Goal: Task Accomplishment & Management: Use online tool/utility

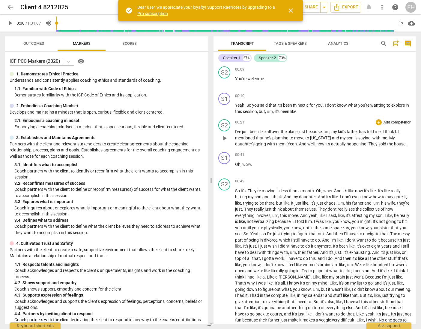
scroll to position [33, 0]
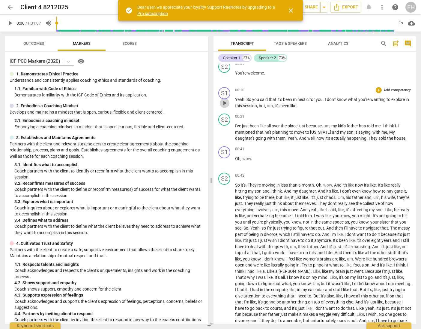
click at [227, 102] on span "play_arrow" at bounding box center [224, 102] width 7 height 7
click at [223, 101] on span "pause" at bounding box center [224, 102] width 7 height 7
type input "27"
click at [383, 90] on p "Add competency" at bounding box center [397, 90] width 29 height 5
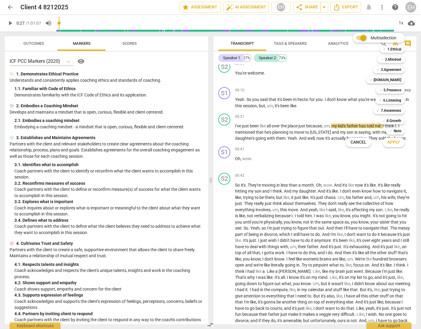
click at [323, 150] on div at bounding box center [210, 164] width 421 height 329
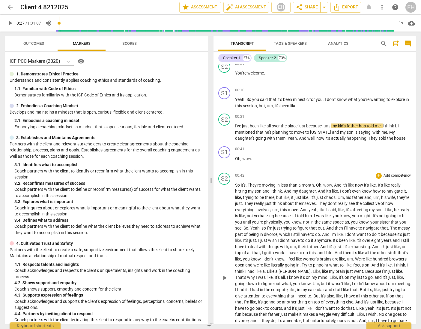
click at [397, 176] on p "Add competency" at bounding box center [397, 175] width 29 height 5
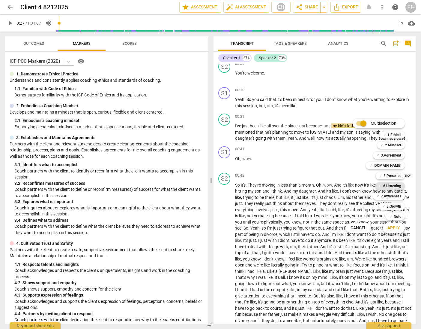
click at [401, 187] on div "✓ 6.Listening" at bounding box center [390, 185] width 29 height 7
click at [395, 229] on span "Apply" at bounding box center [394, 228] width 13 height 6
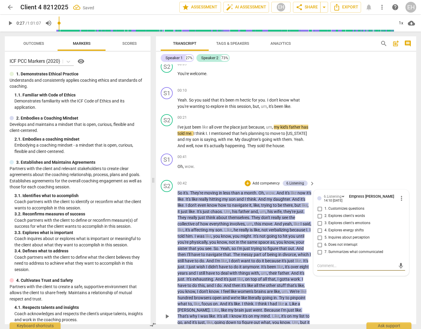
scroll to position [65, 0]
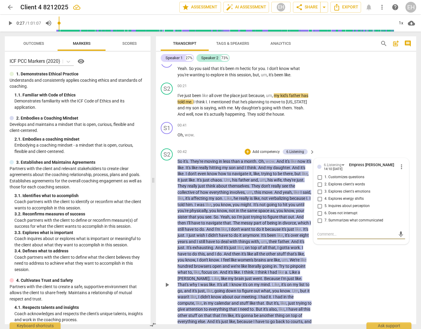
click at [319, 213] on input "6. Does not interrupt" at bounding box center [320, 212] width 10 height 7
checkbox input "true"
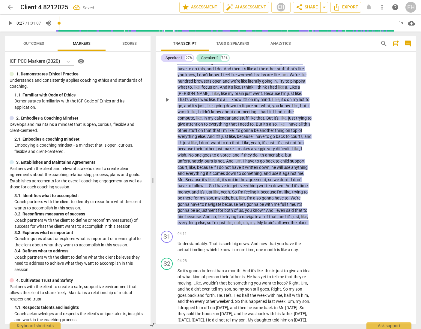
scroll to position [306, 0]
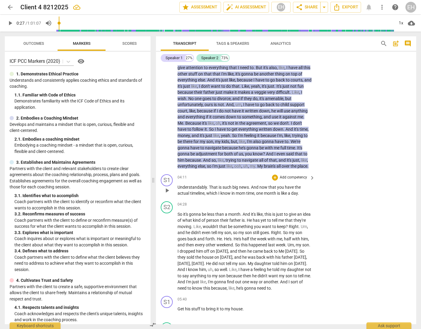
click at [300, 180] on p "Add competency" at bounding box center [293, 177] width 29 height 5
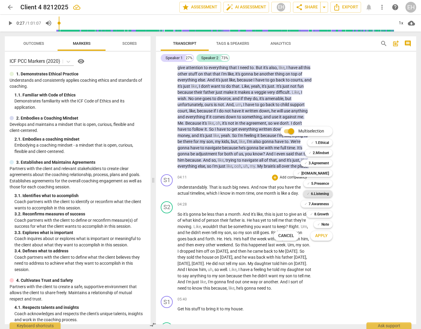
click at [327, 193] on b "6.Listening" at bounding box center [320, 193] width 18 height 7
click at [326, 181] on b "5.Presence" at bounding box center [320, 183] width 18 height 7
click at [329, 235] on button "Apply" at bounding box center [322, 235] width 22 height 11
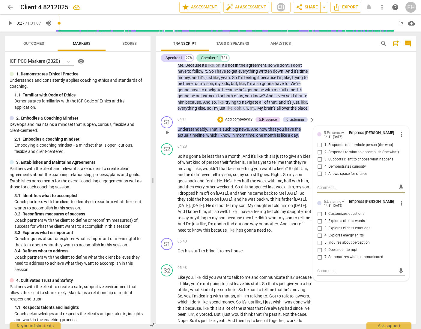
scroll to position [377, 0]
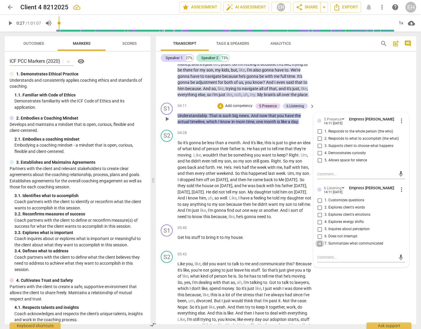
click at [319, 247] on input "7. Summarizes what communicated" at bounding box center [320, 243] width 10 height 7
checkbox input "true"
click at [402, 124] on span "more_vert" at bounding box center [401, 120] width 7 height 7
click at [407, 138] on li "Delete" at bounding box center [405, 137] width 21 height 11
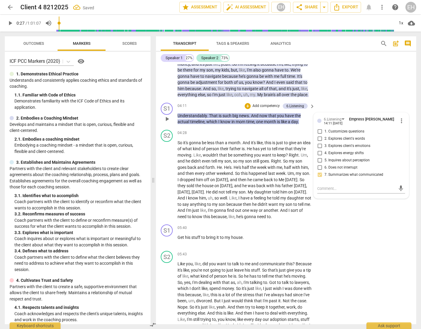
click at [259, 109] on p "Add competency" at bounding box center [266, 105] width 29 height 5
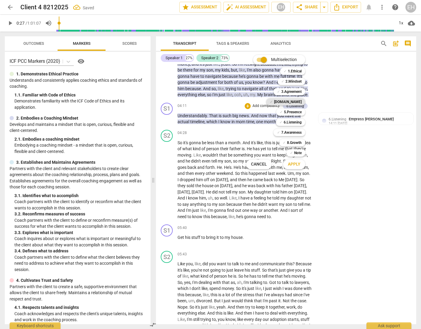
click at [299, 101] on b "[DOMAIN_NAME]" at bounding box center [288, 101] width 28 height 7
click at [296, 164] on span "Apply" at bounding box center [294, 164] width 13 height 6
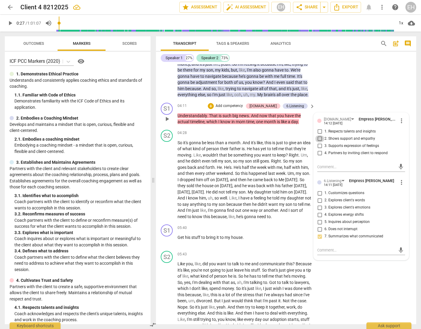
click at [322, 141] on input "2. Shows support and empathy" at bounding box center [320, 138] width 10 height 7
checkbox input "true"
click at [318, 156] on input "4. Partners by inviting client to respond" at bounding box center [320, 152] width 10 height 7
click at [320, 156] on input "4. Partners by inviting client to respond" at bounding box center [320, 152] width 10 height 7
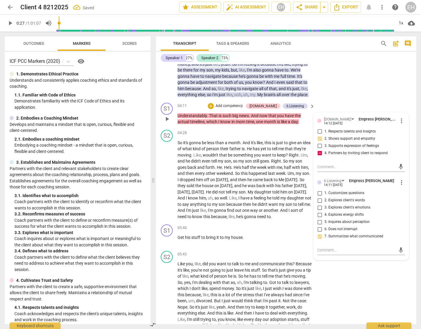
checkbox input "false"
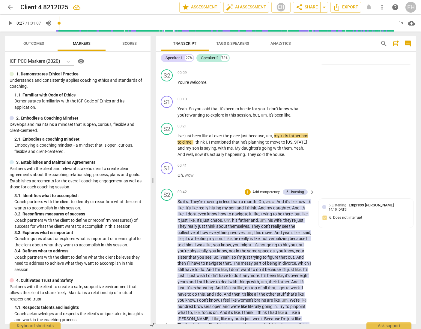
scroll to position [28, 0]
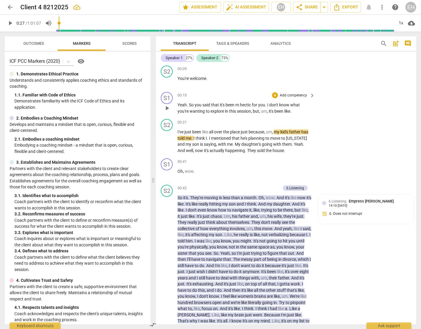
click at [302, 93] on p "Add competency" at bounding box center [293, 95] width 29 height 5
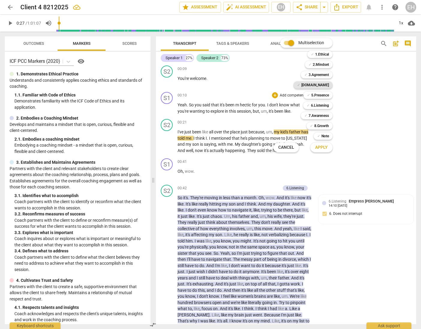
click at [326, 85] on b "[DOMAIN_NAME]" at bounding box center [316, 84] width 28 height 7
click at [325, 95] on b "5.Presence" at bounding box center [320, 95] width 18 height 7
click at [324, 150] on span "Apply" at bounding box center [321, 147] width 13 height 6
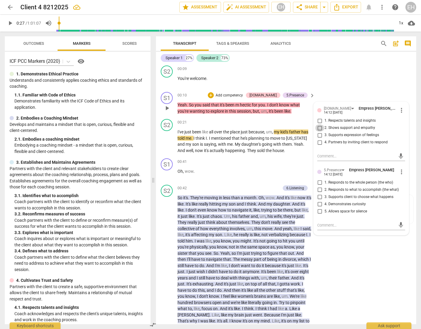
click at [320, 125] on input "2. Shows support and empathy" at bounding box center [320, 127] width 10 height 7
checkbox input "true"
click at [318, 133] on input "3. Supports expression of feelings" at bounding box center [320, 134] width 10 height 7
click at [320, 132] on input "3. Supports expression of feelings" at bounding box center [320, 134] width 10 height 7
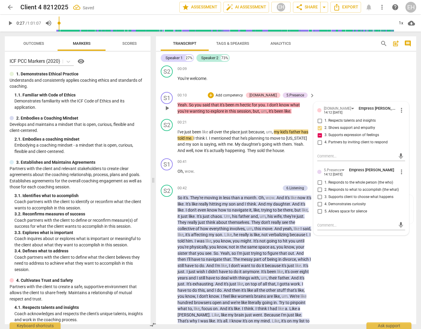
checkbox input "false"
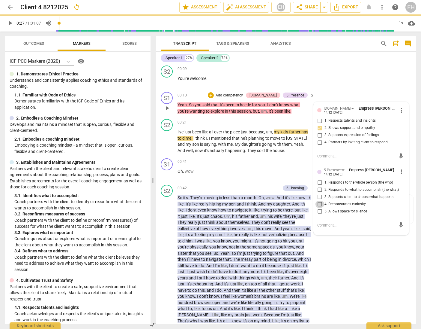
click at [320, 202] on input "4. Demonstrates curiosity" at bounding box center [320, 203] width 10 height 7
checkbox input "true"
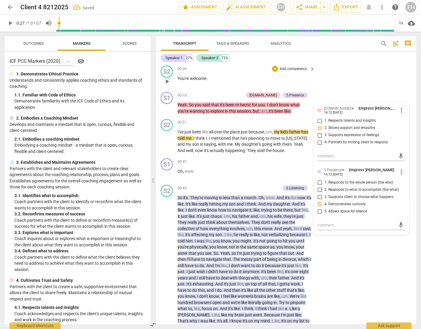
click at [384, 86] on div "S2 play_arrow pause 00:09 + Add competency keyboard_arrow_right You're welcome ." at bounding box center [286, 76] width 260 height 26
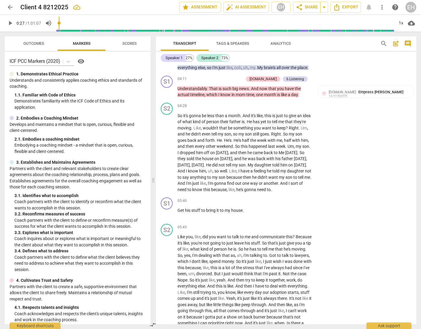
scroll to position [404, 0]
click at [167, 156] on span "play_arrow" at bounding box center [167, 152] width 7 height 7
click at [166, 217] on span "pause" at bounding box center [167, 213] width 7 height 7
click at [168, 217] on span "play_arrow" at bounding box center [167, 213] width 7 height 7
click at [166, 209] on div "S1" at bounding box center [167, 203] width 12 height 12
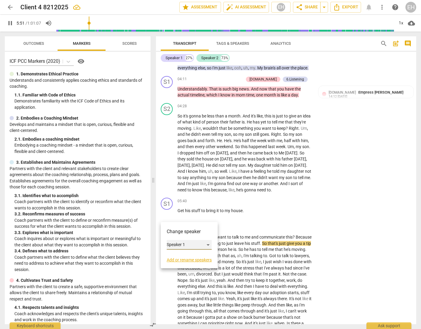
click at [210, 243] on div "Speaker 1" at bounding box center [189, 245] width 45 height 10
click at [190, 255] on li "Speaker 2" at bounding box center [190, 255] width 46 height 11
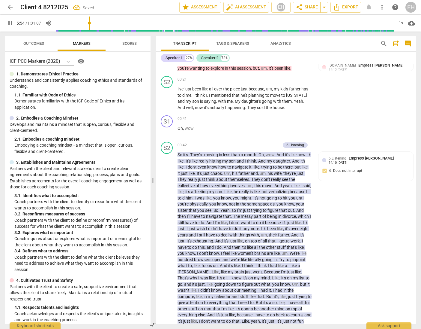
scroll to position [70, 0]
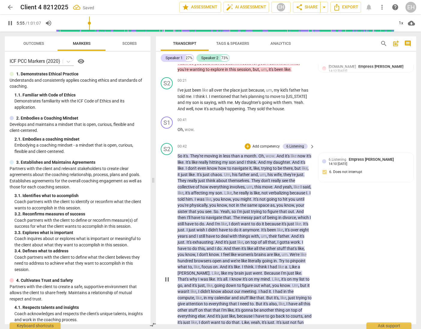
click at [169, 280] on span "pause" at bounding box center [167, 278] width 7 height 7
type input "356"
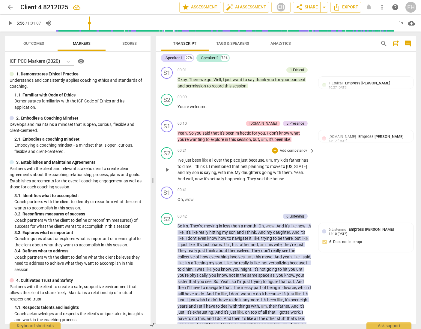
click at [251, 150] on div "00:21 + Add competency keyboard_arrow_right" at bounding box center [247, 150] width 138 height 7
click at [255, 139] on span "but" at bounding box center [256, 139] width 6 height 5
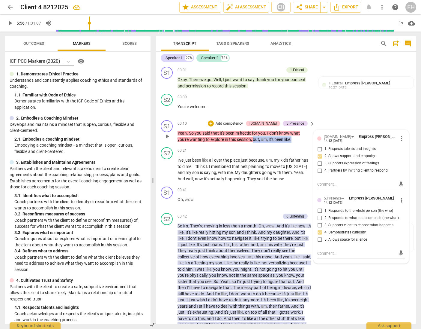
drag, startPoint x: 255, startPoint y: 139, endPoint x: 293, endPoint y: 141, distance: 38.5
click at [293, 141] on p "Yeah . So you said that it's been m hectic for you . I don't know what you're w…" at bounding box center [245, 136] width 134 height 12
click at [314, 131] on span "keyboard_arrow_down" at bounding box center [313, 131] width 7 height 7
click at [315, 131] on span "keyboard_arrow_down" at bounding box center [313, 131] width 7 height 7
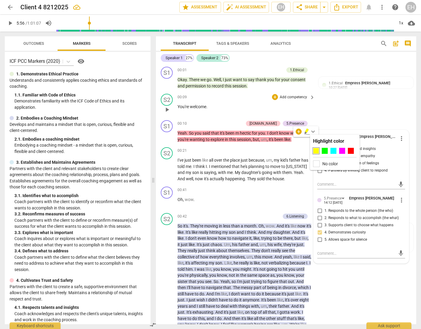
click at [323, 117] on div "S2 play_arrow pause 00:09 + Add competency keyboard_arrow_right You're welcome ." at bounding box center [286, 104] width 260 height 26
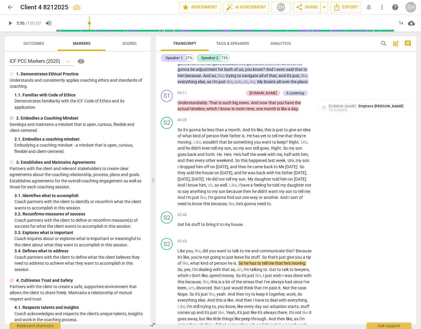
scroll to position [390, 0]
click at [286, 123] on p "Add competency" at bounding box center [293, 120] width 29 height 5
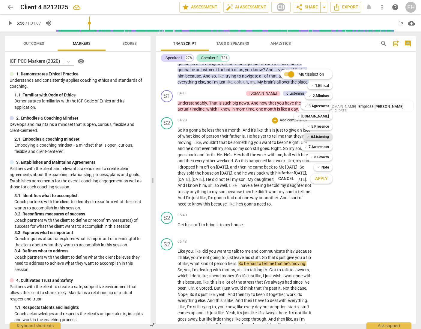
click at [323, 136] on b "6.Listening" at bounding box center [320, 136] width 18 height 7
click at [326, 181] on span "Apply" at bounding box center [321, 179] width 13 height 6
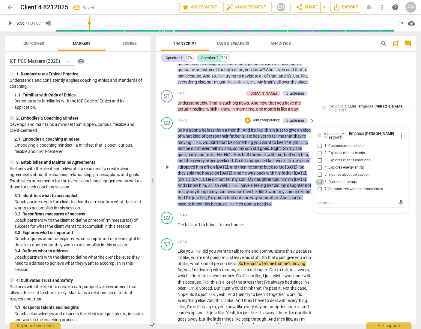
click at [320, 185] on input "6. Does not interrupt" at bounding box center [320, 181] width 10 height 7
checkbox input "true"
click at [336, 254] on div "S2 play_arrow pause 05:43 + Add competency keyboard_arrow_right Like you , like…" at bounding box center [286, 292] width 260 height 113
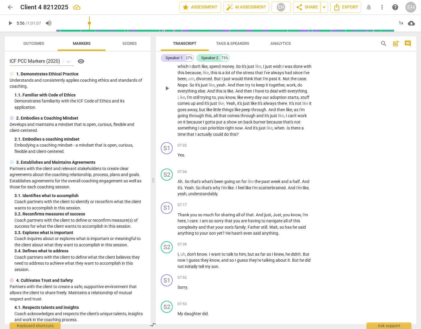
scroll to position [606, 0]
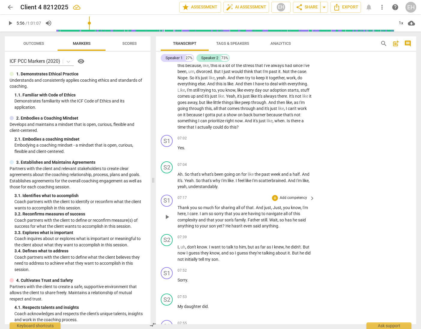
click at [292, 200] on p "Add competency" at bounding box center [293, 197] width 29 height 5
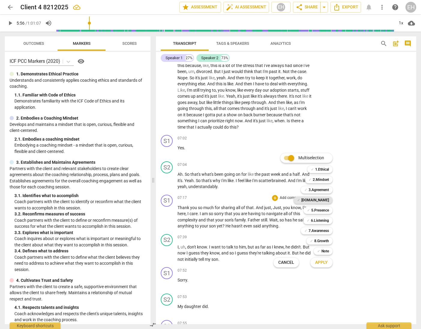
click at [329, 197] on div "✓ [DOMAIN_NAME]" at bounding box center [313, 199] width 39 height 7
click at [326, 209] on b "5.Presence" at bounding box center [320, 209] width 18 height 7
click at [326, 218] on b "6.Listening" at bounding box center [320, 220] width 18 height 7
click at [324, 263] on span "Apply" at bounding box center [321, 262] width 13 height 6
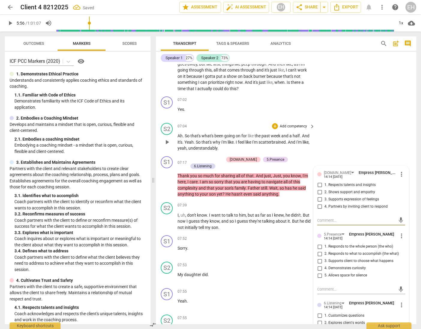
scroll to position [662, 0]
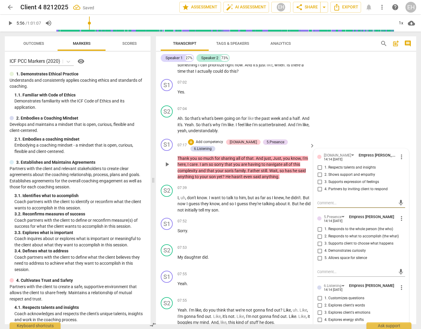
click at [317, 178] on input "2. Shows support and empathy" at bounding box center [320, 174] width 10 height 7
checkbox input "true"
click at [319, 193] on input "4. Partners by inviting client to respond" at bounding box center [320, 188] width 10 height 7
checkbox input "true"
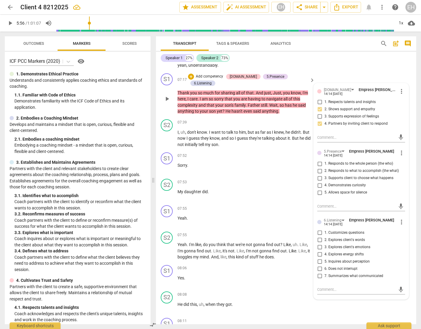
scroll to position [729, 0]
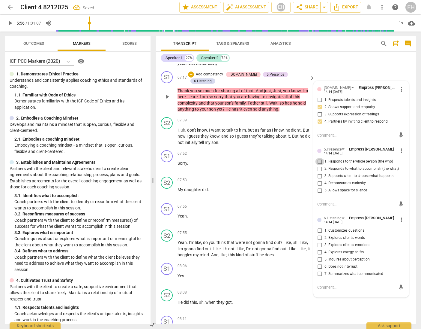
click at [319, 165] on input "1. Responds to the whole person (the who)" at bounding box center [320, 161] width 10 height 7
checkbox input "true"
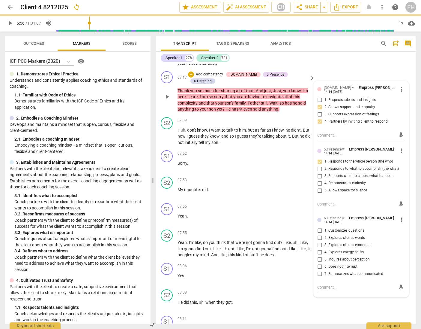
click at [319, 187] on input "4. Demonstrates curiosity" at bounding box center [320, 182] width 10 height 7
checkbox input "true"
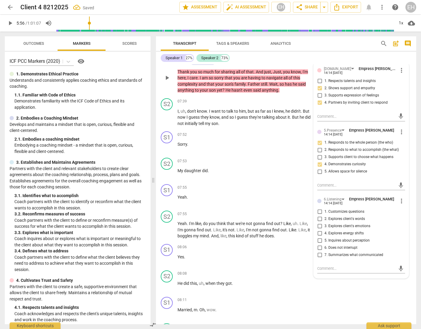
scroll to position [747, 0]
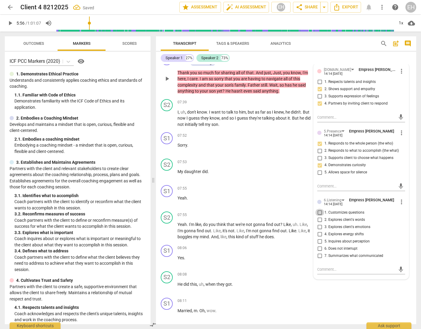
click at [319, 216] on input "1. Customizes questions" at bounding box center [320, 212] width 10 height 7
checkbox input "true"
click at [320, 230] on input "3. Explores client's emotions" at bounding box center [320, 226] width 10 height 7
checkbox input "true"
click at [319, 259] on input "7. Summarizes what communicated" at bounding box center [320, 255] width 10 height 7
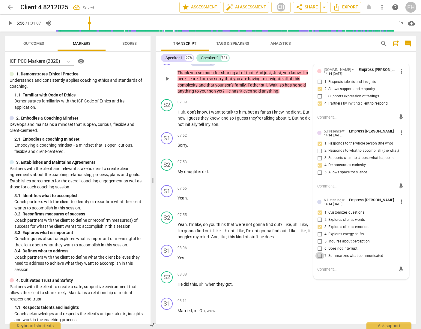
checkbox input "true"
click at [291, 173] on div "07:53 + Add competency keyboard_arrow_right My daughter did ." at bounding box center [247, 169] width 138 height 22
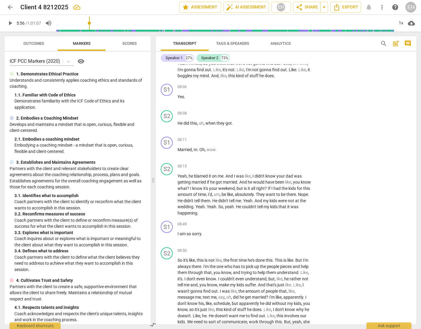
scroll to position [904, 0]
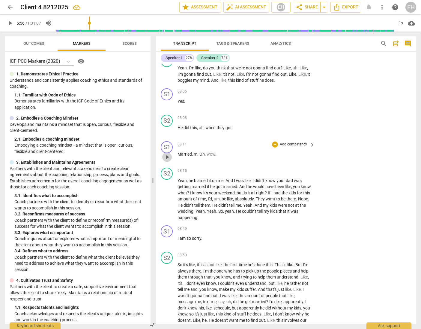
click at [168, 161] on span "play_arrow" at bounding box center [167, 156] width 7 height 7
click at [169, 161] on span "pause" at bounding box center [167, 156] width 7 height 7
type input "499"
click at [166, 151] on div "S1" at bounding box center [167, 147] width 12 height 12
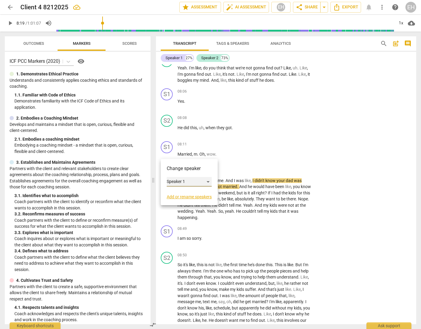
click at [210, 181] on div "Speaker 1" at bounding box center [189, 182] width 45 height 10
click at [200, 190] on li "Speaker 2" at bounding box center [190, 192] width 46 height 11
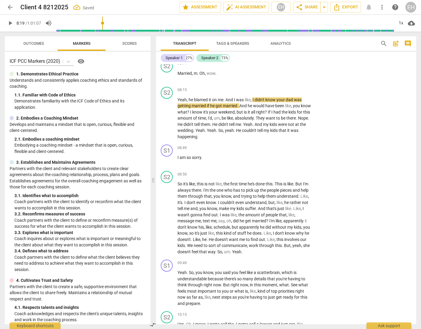
scroll to position [992, 0]
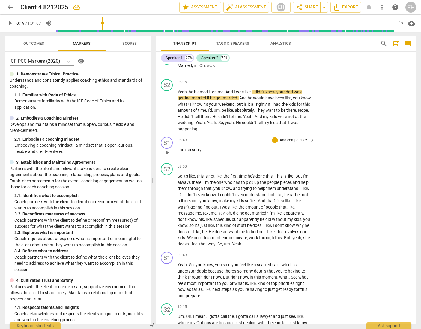
click at [282, 143] on p "Add competency" at bounding box center [293, 139] width 29 height 5
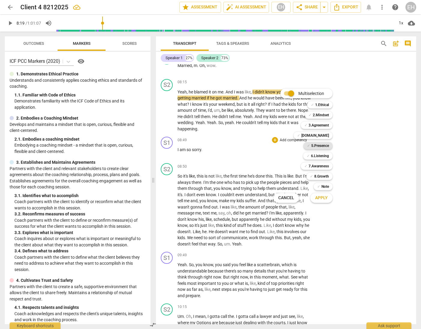
click at [324, 145] on b "5.Presence" at bounding box center [320, 145] width 18 height 7
click at [324, 157] on b "6.Listening" at bounding box center [320, 155] width 18 height 7
click at [324, 198] on span "Apply" at bounding box center [321, 198] width 13 height 6
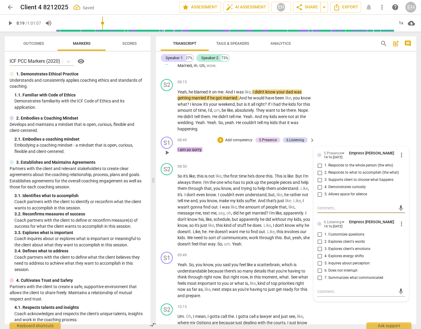
scroll to position [1003, 0]
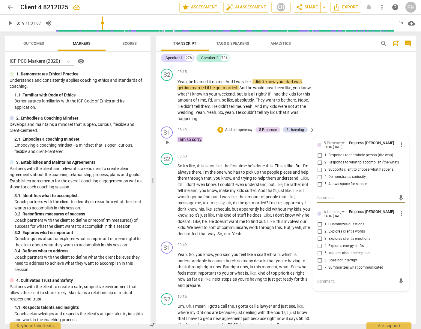
click at [398, 148] on span "more_vert" at bounding box center [401, 144] width 7 height 7
click at [405, 161] on li "Delete" at bounding box center [405, 161] width 21 height 11
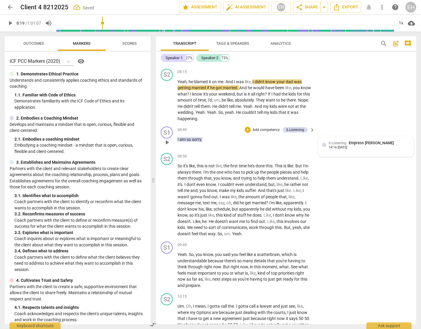
click at [370, 153] on div "6.Listening Empress [PERSON_NAME] 14:16 [DATE]" at bounding box center [366, 146] width 88 height 13
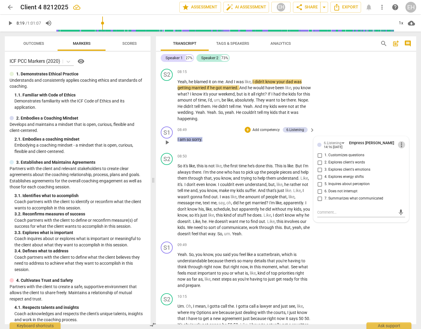
click at [399, 148] on span "more_vert" at bounding box center [401, 144] width 7 height 7
click at [405, 161] on li "Delete" at bounding box center [405, 161] width 21 height 11
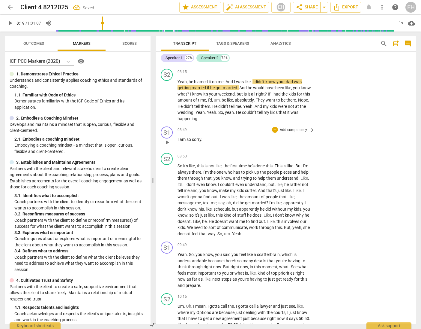
click at [288, 133] on p "Add competency" at bounding box center [293, 129] width 29 height 5
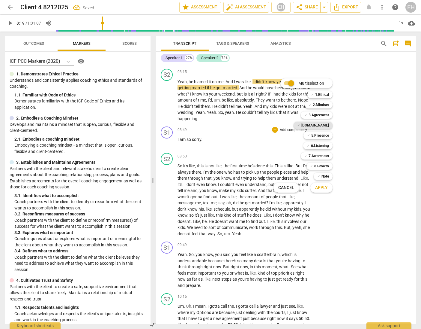
click at [324, 124] on b "[DOMAIN_NAME]" at bounding box center [316, 125] width 28 height 7
click at [321, 187] on span "Apply" at bounding box center [321, 188] width 13 height 6
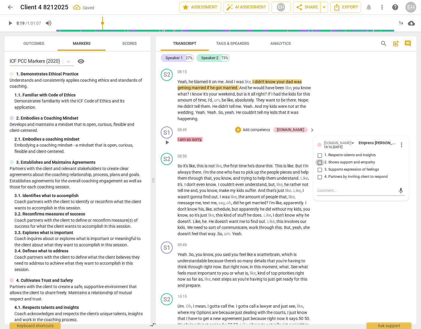
click at [319, 165] on input "2. Shows support and empathy" at bounding box center [320, 162] width 10 height 7
checkbox input "true"
click at [361, 115] on div "S2 play_arrow pause 08:15 + Add competency keyboard_arrow_right Yeah , he blame…" at bounding box center [286, 95] width 260 height 58
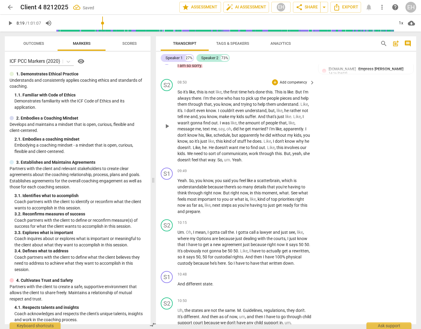
scroll to position [1078, 0]
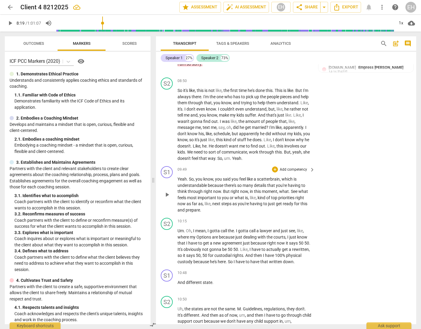
click at [291, 172] on p "Add competency" at bounding box center [293, 169] width 29 height 5
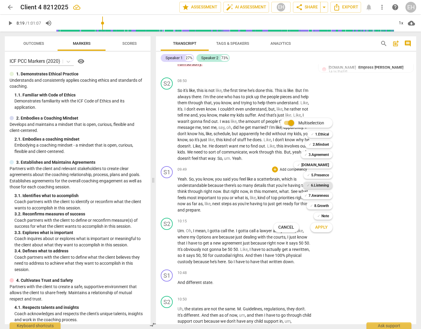
click at [329, 184] on b "6.Listening" at bounding box center [320, 185] width 18 height 7
click at [328, 196] on b "7.Awareness" at bounding box center [319, 195] width 20 height 7
click at [324, 155] on b "3.Agreement" at bounding box center [319, 154] width 20 height 7
click at [327, 226] on span "Apply" at bounding box center [321, 227] width 13 height 6
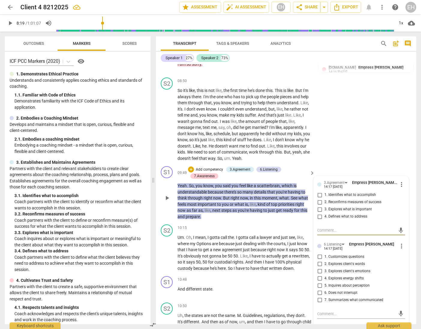
click at [318, 198] on input "1. Identifies what to accomplish" at bounding box center [320, 194] width 10 height 7
checkbox input "true"
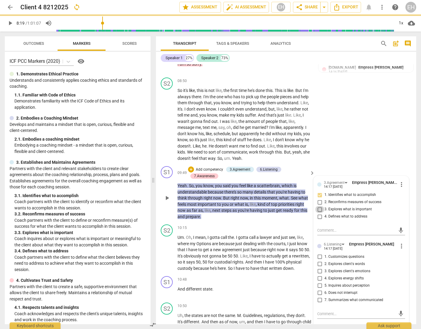
click at [318, 213] on input "3. Explores what is important" at bounding box center [320, 209] width 10 height 7
checkbox input "true"
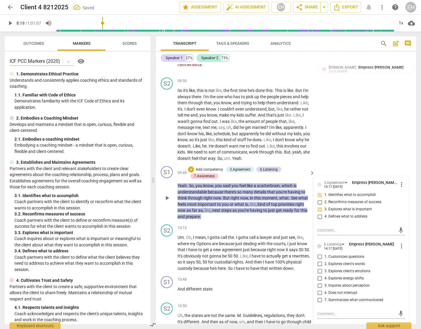
click at [320, 220] on input "4. Defines what to address" at bounding box center [320, 216] width 10 height 7
checkbox input "true"
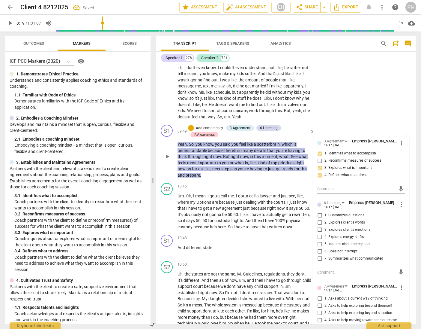
click at [318, 218] on input "1. Customizes questions" at bounding box center [320, 215] width 10 height 7
checkbox input "true"
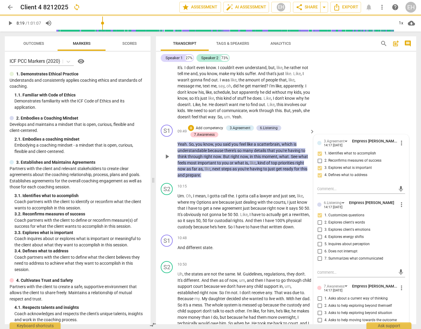
click at [316, 226] on input "2. Explores client's words" at bounding box center [320, 222] width 10 height 7
checkbox input "true"
click at [319, 262] on input "7. Summarizes what communicated" at bounding box center [320, 258] width 10 height 7
checkbox input "true"
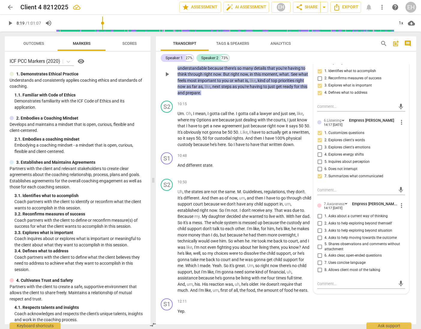
scroll to position [1206, 0]
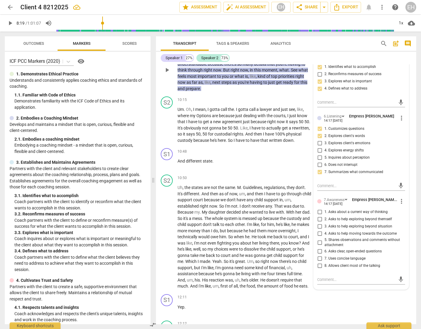
click at [319, 237] on input "4. Asks to help moving towards the outcome" at bounding box center [320, 233] width 10 height 7
checkbox input "true"
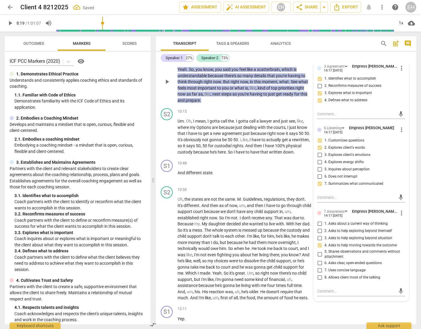
scroll to position [1205, 0]
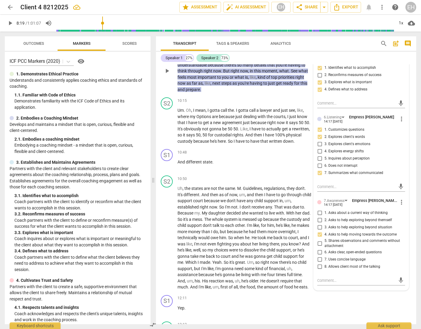
click at [318, 247] on input "5. Shares observations and comments without attachment" at bounding box center [320, 242] width 10 height 7
checkbox input "true"
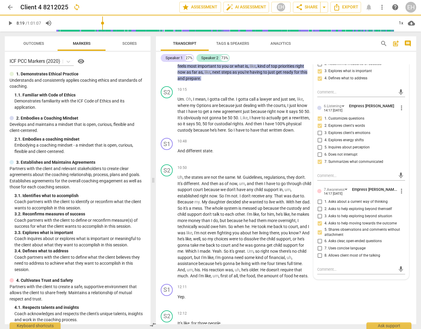
scroll to position [1219, 0]
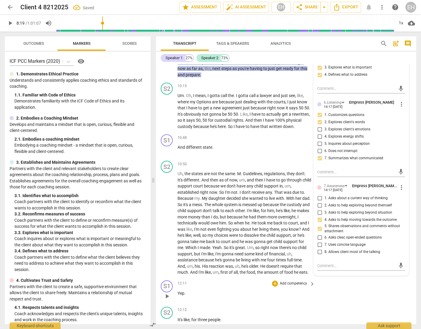
click at [349, 304] on div "S1 play_arrow pause 12:11 + Add competency keyboard_arrow_right Yep ." at bounding box center [286, 291] width 260 height 26
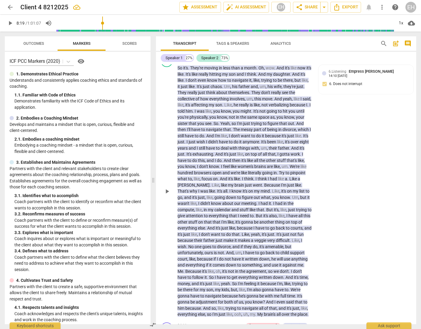
scroll to position [159, 0]
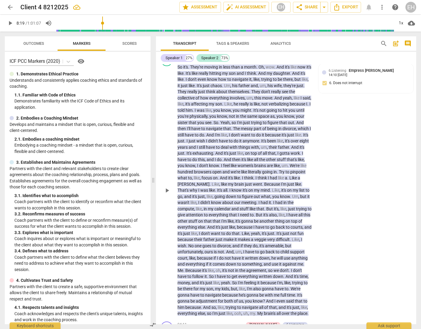
click at [230, 147] on span "deal" at bounding box center [225, 147] width 9 height 5
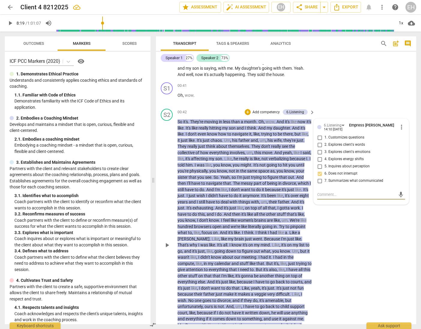
scroll to position [103, 0]
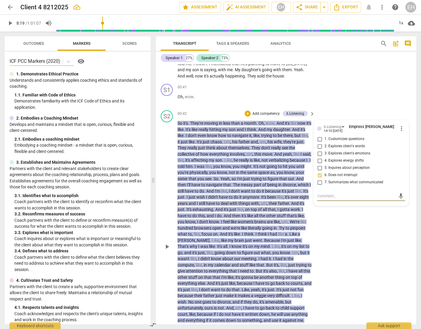
click at [260, 113] on p "Add competency" at bounding box center [266, 113] width 29 height 5
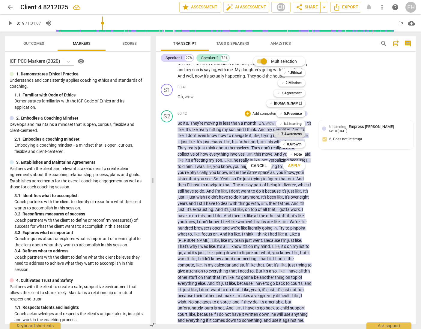
click at [296, 134] on b "7.Awareness" at bounding box center [291, 133] width 20 height 7
click at [300, 167] on span "Apply" at bounding box center [294, 166] width 13 height 6
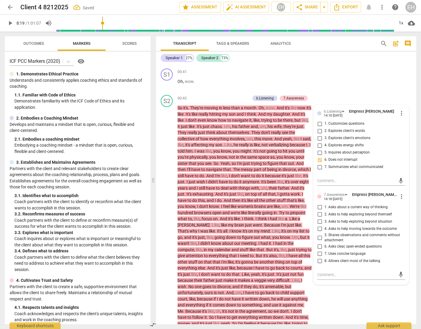
scroll to position [153, 0]
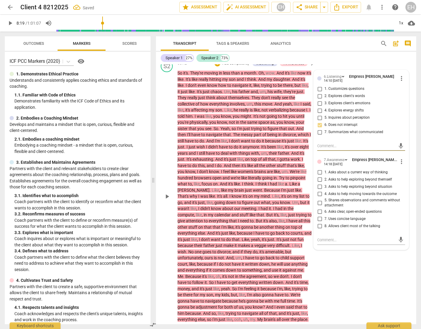
click at [319, 226] on input "8. Allows client most of the talking" at bounding box center [320, 225] width 10 height 7
checkbox input "true"
click at [350, 262] on div "S2 play_arrow pause 00:42 + Add competency 6.Listening 7.Awareness keyboard_arr…" at bounding box center [286, 191] width 260 height 267
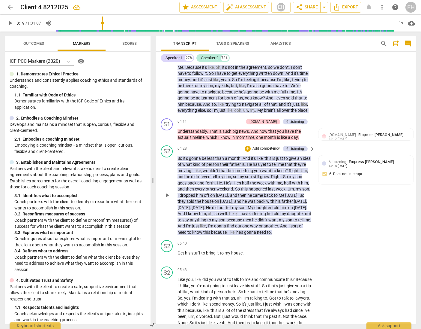
click at [257, 203] on span "was" at bounding box center [252, 201] width 9 height 5
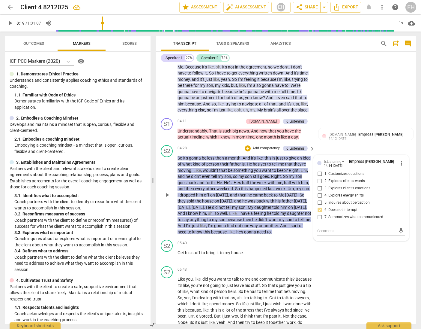
click at [270, 151] on p "Add competency" at bounding box center [266, 148] width 29 height 5
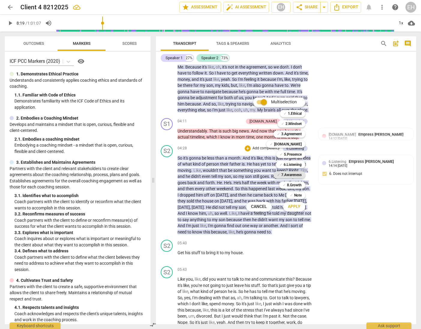
click at [296, 175] on b "7.Awareness" at bounding box center [291, 174] width 20 height 7
click at [297, 207] on span "Apply" at bounding box center [294, 206] width 13 height 6
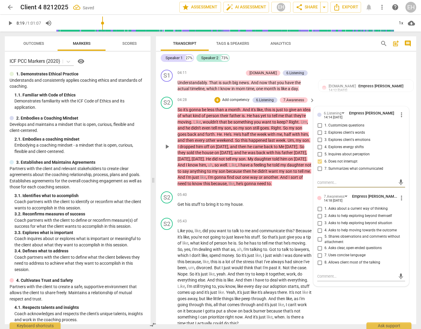
scroll to position [417, 0]
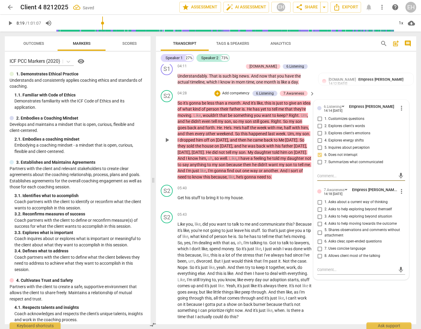
click at [318, 259] on input "8. Allows client most of the talking" at bounding box center [320, 255] width 10 height 7
checkbox input "true"
click at [340, 301] on div "S2 play_arrow pause 05:43 + Add competency keyboard_arrow_right Like you , like…" at bounding box center [286, 265] width 260 height 113
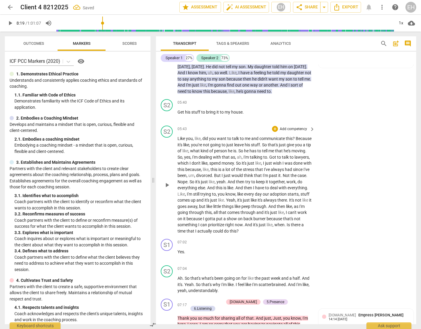
scroll to position [510, 0]
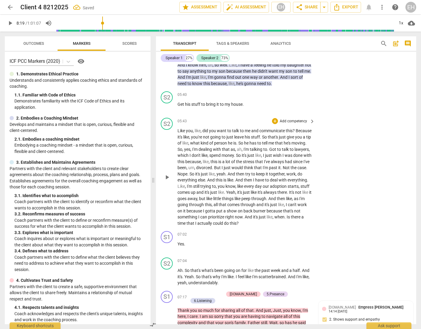
click at [222, 170] on span "But" at bounding box center [218, 167] width 8 height 5
click at [243, 164] on span "the" at bounding box center [239, 161] width 7 height 5
click at [302, 124] on p "Add competency" at bounding box center [293, 121] width 29 height 5
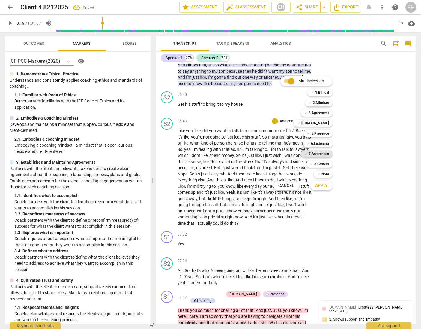
click at [322, 154] on b "7.Awareness" at bounding box center [319, 153] width 20 height 7
click at [324, 187] on span "Apply" at bounding box center [321, 185] width 13 height 6
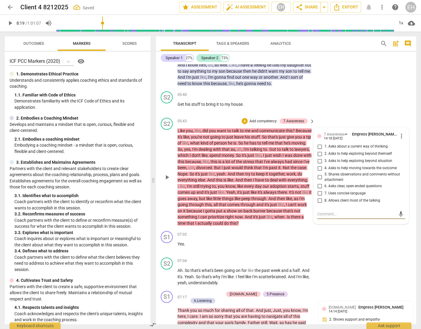
click at [319, 204] on input "8. Allows client most of the talking" at bounding box center [320, 200] width 10 height 7
checkbox input "true"
click at [350, 252] on div "S1 play_arrow pause 07:02 + Add competency keyboard_arrow_right Yes ." at bounding box center [286, 241] width 260 height 26
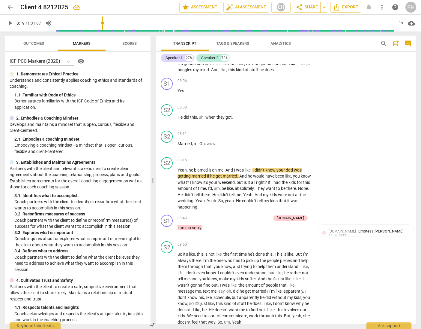
scroll to position [927, 0]
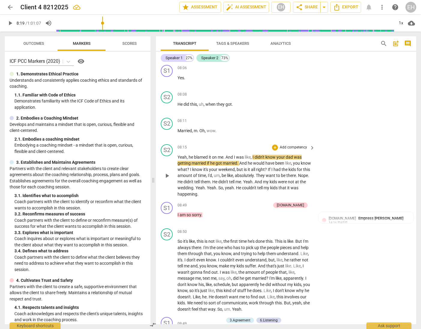
click at [338, 161] on div "S2 play_arrow pause 08:15 + Add competency keyboard_arrow_right Yeah , he blame…" at bounding box center [286, 171] width 260 height 58
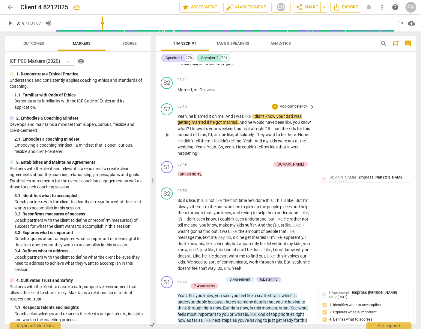
scroll to position [976, 0]
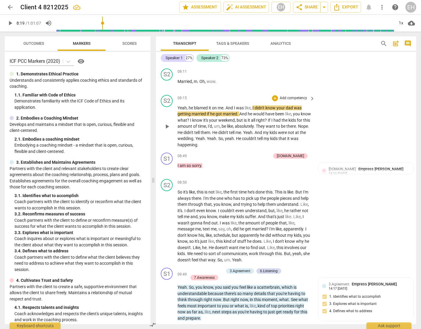
click at [285, 110] on p "Yeah , he blamed it on me . And I was like , I didn't know your dad was getting…" at bounding box center [245, 126] width 134 height 43
click at [301, 110] on span "was" at bounding box center [298, 107] width 8 height 5
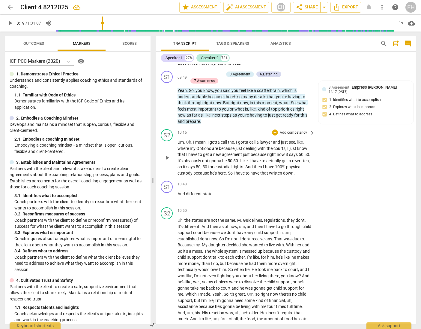
scroll to position [1190, 0]
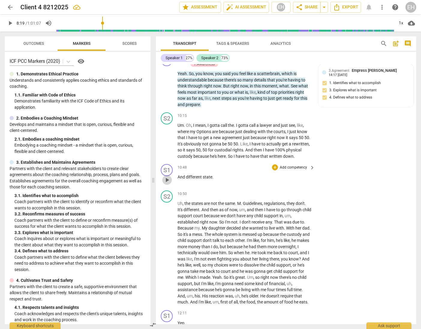
click at [167, 183] on span "play_arrow" at bounding box center [167, 179] width 7 height 7
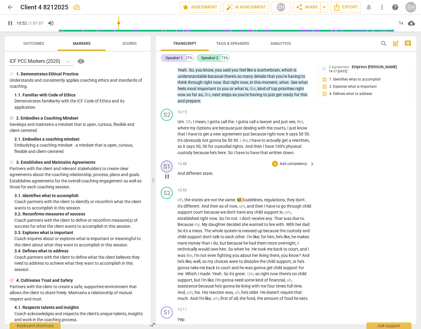
scroll to position [1192, 0]
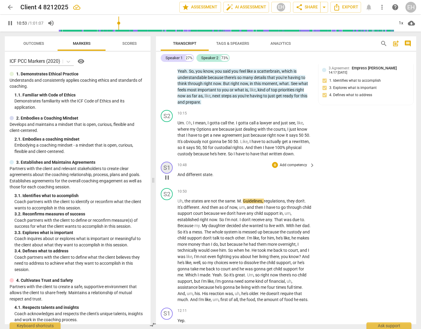
click at [167, 173] on div "S1" at bounding box center [167, 167] width 12 height 12
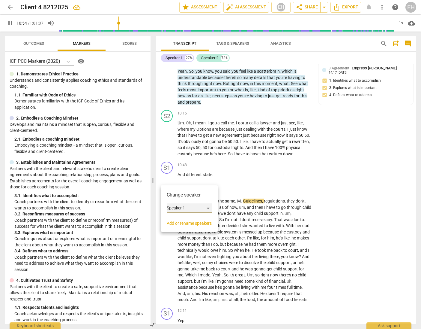
click at [208, 206] on div "Speaker 1" at bounding box center [189, 208] width 45 height 10
click at [194, 217] on li "Speaker 2" at bounding box center [190, 219] width 46 height 11
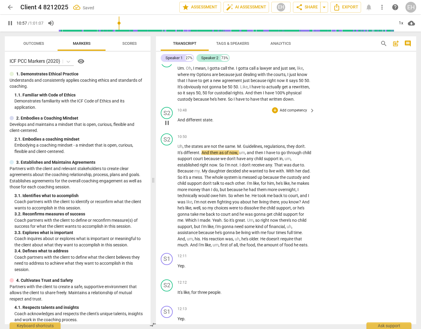
scroll to position [1251, 0]
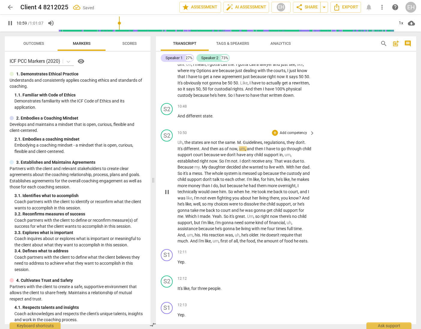
click at [213, 182] on span "don't" at bounding box center [208, 179] width 10 height 5
click at [292, 136] on p "Add competency" at bounding box center [293, 132] width 29 height 5
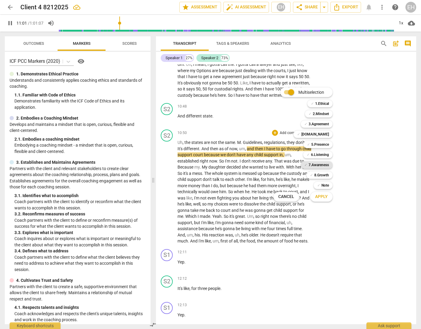
click at [322, 164] on b "7.Awareness" at bounding box center [319, 164] width 20 height 7
click at [327, 199] on span "Apply" at bounding box center [321, 197] width 13 height 6
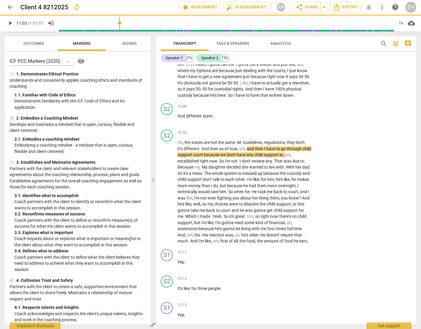
type input "664"
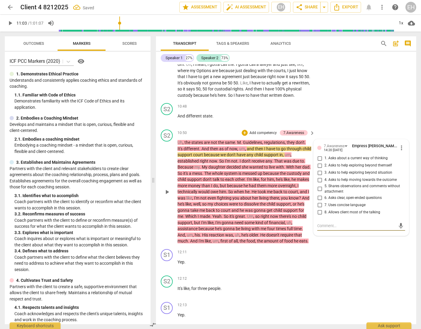
click at [320, 215] on input "8. Allows client most of the talking" at bounding box center [320, 211] width 10 height 7
checkbox input "true"
click at [324, 273] on div "S1 play_arrow pause 12:11 + Add competency keyboard_arrow_right Yep ." at bounding box center [286, 259] width 260 height 26
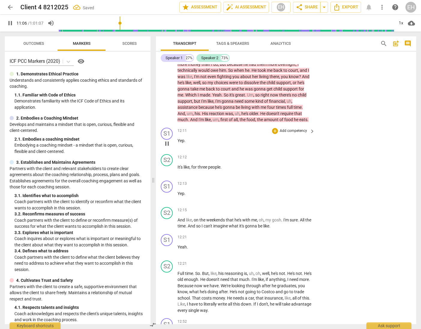
scroll to position [1402, 0]
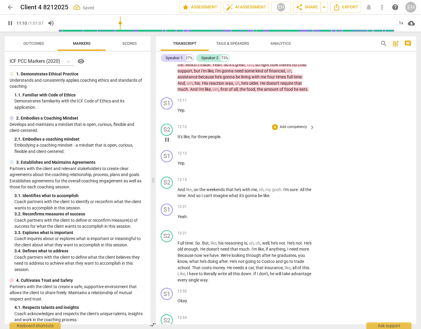
click at [168, 143] on span "pause" at bounding box center [167, 139] width 7 height 7
click at [167, 143] on span "play_arrow" at bounding box center [167, 139] width 7 height 7
click at [167, 143] on span "pause" at bounding box center [167, 139] width 7 height 7
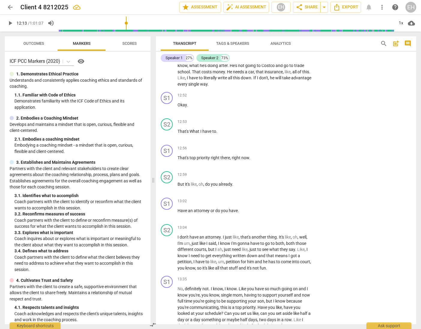
scroll to position [1613, 0]
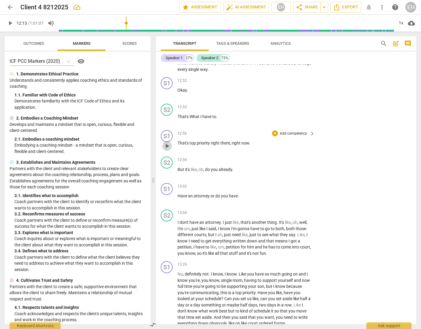
click at [167, 149] on span "play_arrow" at bounding box center [167, 145] width 7 height 7
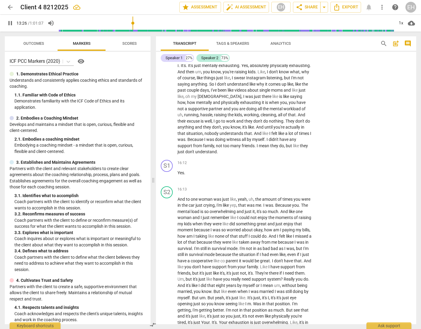
scroll to position [2090, 0]
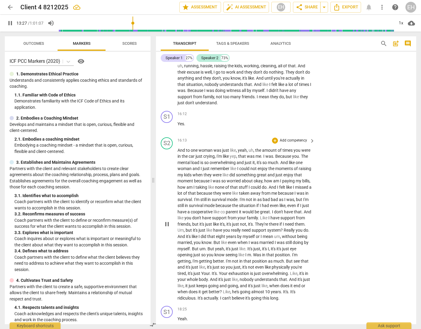
click at [214, 158] on span "crying" at bounding box center [208, 156] width 11 height 5
click at [299, 143] on p "Add competency" at bounding box center [293, 140] width 29 height 5
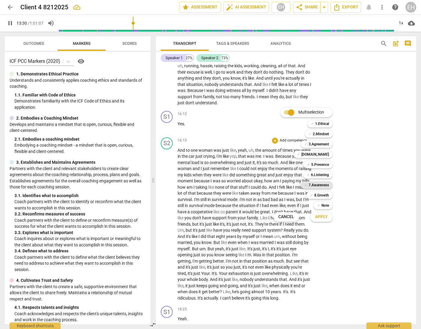
click at [323, 185] on b "7.Awareness" at bounding box center [319, 184] width 20 height 7
click at [321, 217] on span "Apply" at bounding box center [321, 217] width 13 height 6
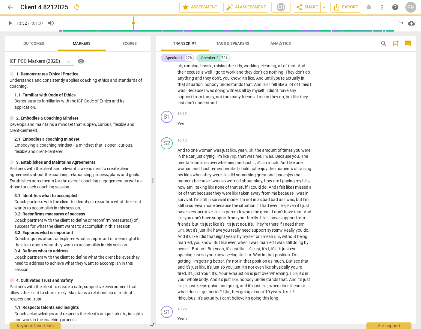
type input "812"
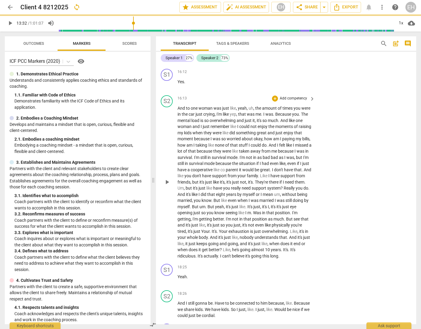
scroll to position [2142, 0]
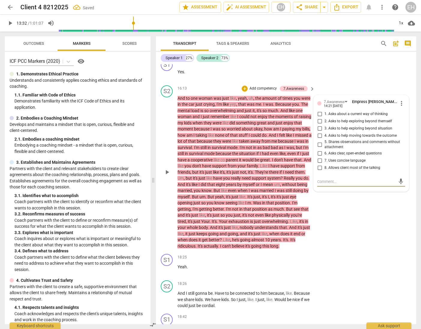
drag, startPoint x: 319, startPoint y: 191, endPoint x: 319, endPoint y: 196, distance: 5.4
click at [319, 171] on input "8. Allows client most of the talking" at bounding box center [320, 167] width 10 height 7
checkbox input "true"
click at [340, 238] on div "S2 play_arrow pause 16:13 + Add competency 7.Awareness keyboard_arrow_right And…" at bounding box center [286, 167] width 260 height 169
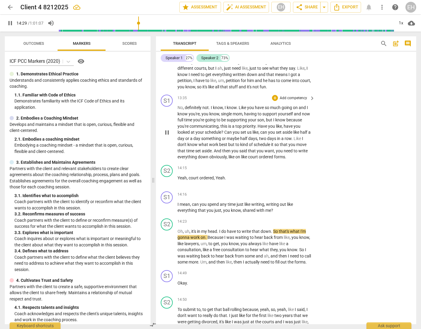
scroll to position [1776, 0]
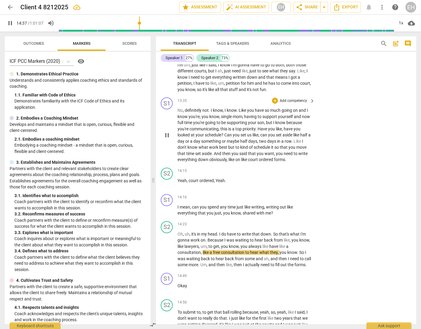
click at [294, 104] on p "Add competency" at bounding box center [293, 100] width 29 height 5
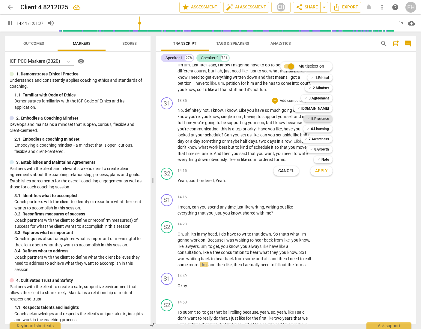
click at [326, 118] on b "5.Presence" at bounding box center [320, 118] width 18 height 7
click at [327, 127] on b "6.Listening" at bounding box center [320, 128] width 18 height 7
click at [326, 139] on b "7.Awareness" at bounding box center [319, 138] width 20 height 7
click at [325, 97] on b "3.Agreement" at bounding box center [319, 98] width 20 height 7
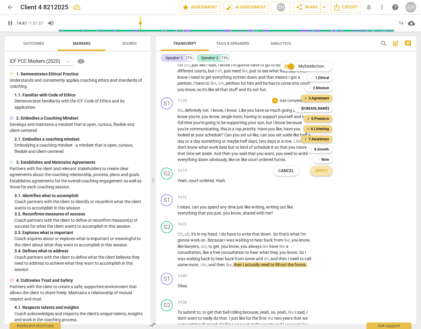
click at [325, 172] on span "Apply" at bounding box center [321, 171] width 13 height 6
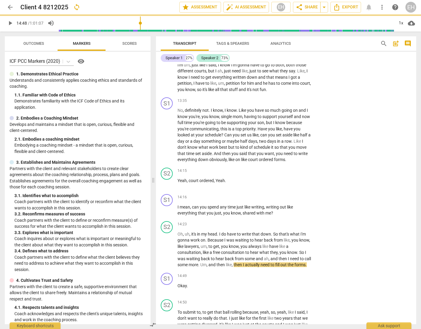
type input "888"
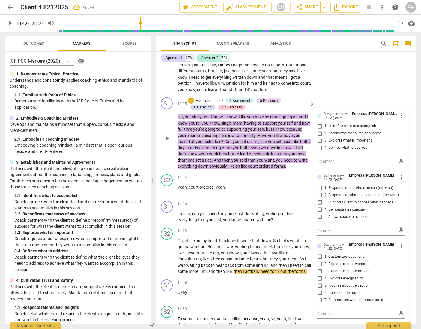
click at [318, 130] on input "1. Identifies what to accomplish" at bounding box center [320, 125] width 10 height 7
checkbox input "true"
click at [320, 151] on input "4. Defines what to address" at bounding box center [320, 147] width 10 height 7
checkbox input "true"
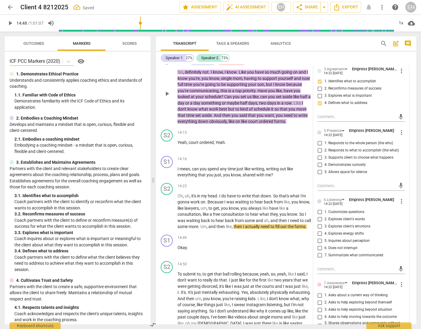
scroll to position [1821, 0]
click at [319, 161] on input "3. Supports client to choose what happens" at bounding box center [320, 156] width 10 height 7
checkbox input "true"
click at [318, 153] on input "2. Responds to what to accomplish (the what)" at bounding box center [320, 149] width 10 height 7
checkbox input "true"
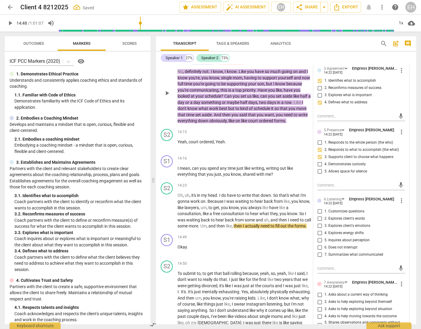
click at [319, 161] on input "3. Supports client to choose what happens" at bounding box center [320, 156] width 10 height 7
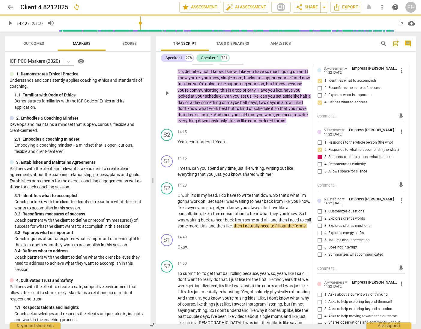
click at [318, 161] on input "3. Supports client to choose what happens" at bounding box center [320, 156] width 10 height 7
checkbox input "false"
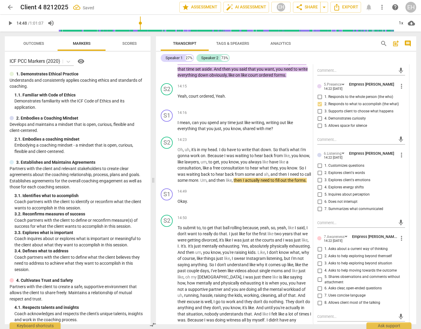
scroll to position [1868, 0]
click at [318, 169] on input "1. Customizes questions" at bounding box center [320, 164] width 10 height 7
checkbox input "true"
click at [319, 212] on input "7. Summarizes what communicated" at bounding box center [320, 208] width 10 height 7
checkbox input "true"
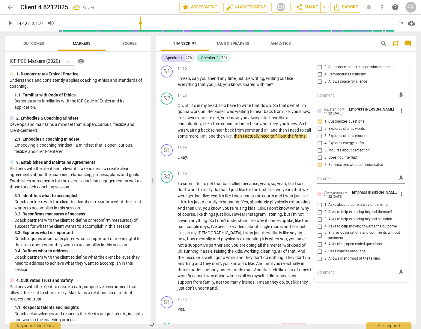
scroll to position [1916, 0]
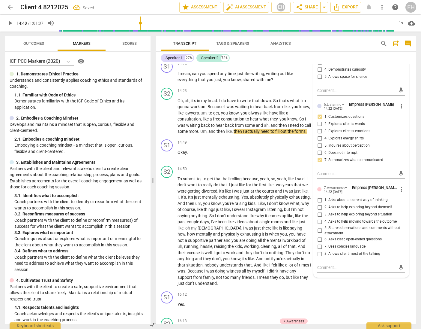
click at [320, 234] on input "5. Shares observations and comments without attachment" at bounding box center [320, 230] width 10 height 7
checkbox input "true"
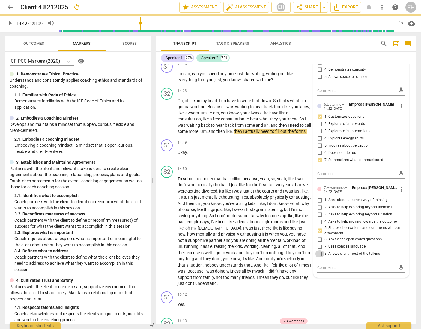
click at [319, 257] on input "8. Allows client most of the talking" at bounding box center [320, 253] width 10 height 7
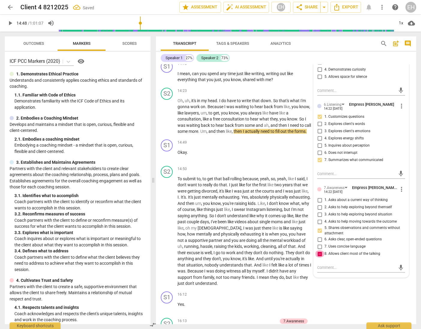
click at [318, 257] on input "8. Allows client most of the talking" at bounding box center [320, 253] width 10 height 7
checkbox input "false"
click at [351, 289] on div "S2 play_arrow pause 14:50 + Add competency keyboard_arrow_right To submit to , …" at bounding box center [286, 225] width 260 height 125
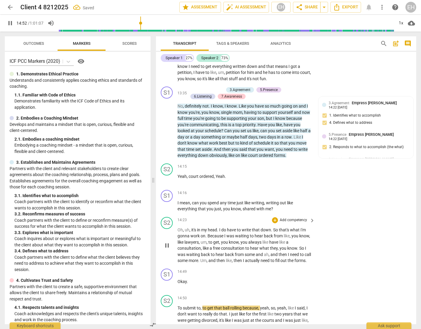
scroll to position [1778, 0]
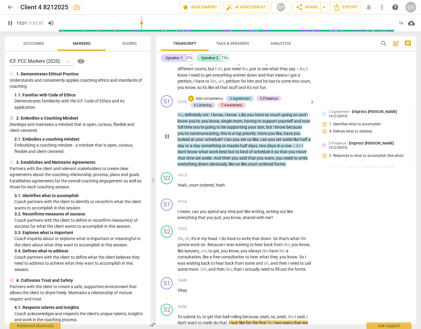
click at [247, 101] on div "3.Agreement" at bounding box center [240, 98] width 21 height 5
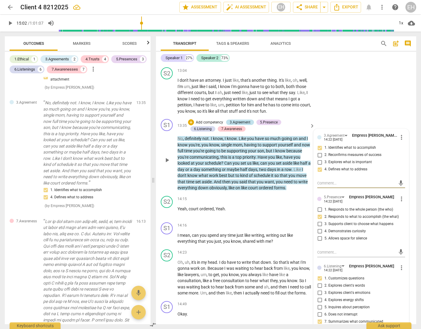
scroll to position [1753, 0]
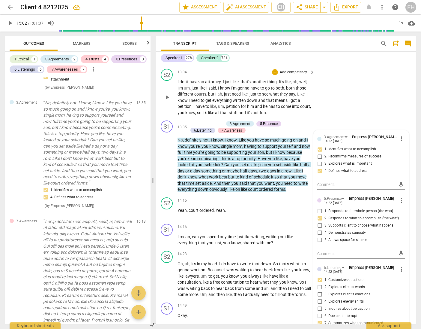
drag, startPoint x: 244, startPoint y: 141, endPoint x: 262, endPoint y: 95, distance: 49.8
click at [262, 95] on div "S1 play_arrow pause 00:01 + Add competency 1.Ethical keyboard_arrow_right Okay …" at bounding box center [286, 194] width 260 height 260
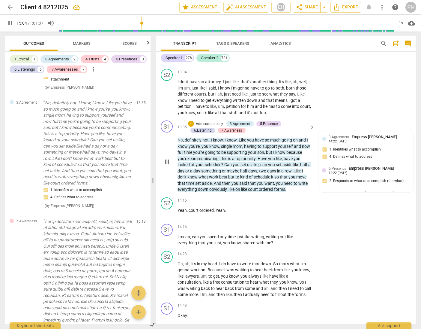
click at [315, 145] on div "S1 play_arrow pause 13:35 + Add competency 3.Agreement 5.Presence 6.Listening 7…" at bounding box center [286, 156] width 260 height 77
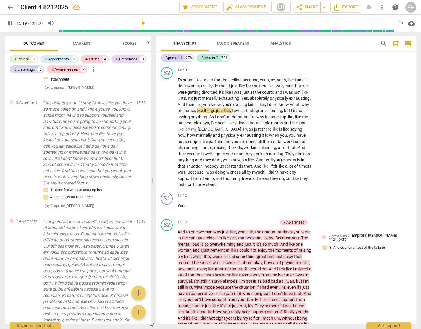
scroll to position [1989, 0]
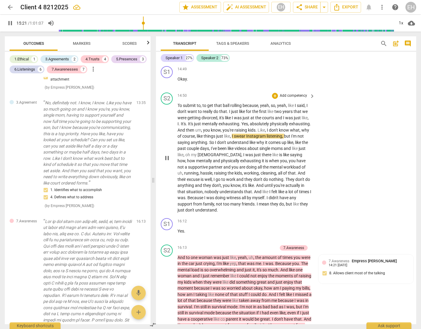
click at [298, 98] on p "Add competency" at bounding box center [293, 95] width 29 height 5
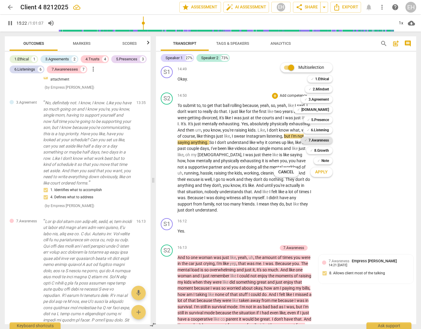
click at [323, 141] on b "7.Awareness" at bounding box center [319, 140] width 20 height 7
click at [326, 174] on span "Apply" at bounding box center [321, 172] width 13 height 6
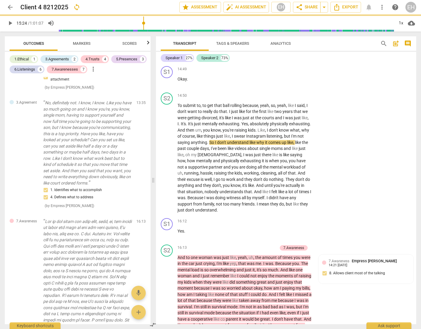
type input "925"
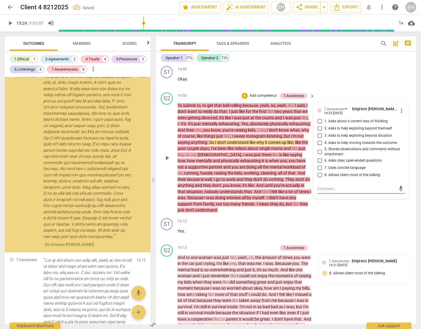
scroll to position [2718, 0]
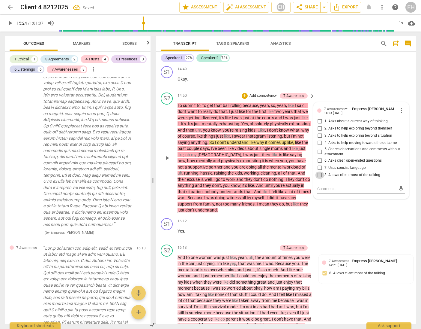
click at [321, 179] on input "8. Allows client most of the talking" at bounding box center [320, 174] width 10 height 7
checkbox input "true"
click at [369, 240] on div "S1 play_arrow pause 16:12 + Add competency keyboard_arrow_right Yes ." at bounding box center [286, 228] width 260 height 26
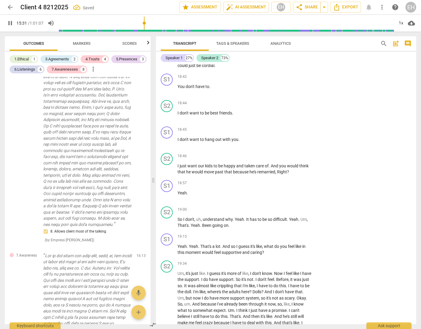
scroll to position [2389, 0]
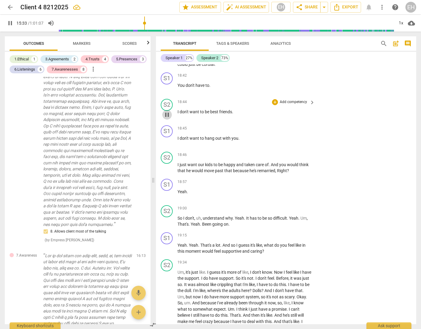
click at [168, 118] on span "pause" at bounding box center [167, 114] width 7 height 7
click at [168, 118] on span "play_arrow" at bounding box center [167, 114] width 7 height 7
click at [168, 118] on span "pause" at bounding box center [167, 114] width 7 height 7
click at [167, 145] on span "play_arrow" at bounding box center [167, 140] width 7 height 7
click at [167, 145] on span "pause" at bounding box center [167, 140] width 7 height 7
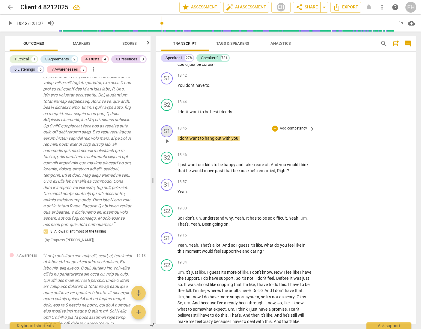
click at [168, 137] on div "S1" at bounding box center [167, 131] width 12 height 12
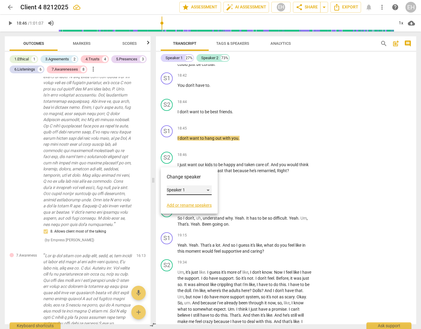
click at [210, 190] on div "Speaker 1" at bounding box center [189, 190] width 45 height 10
click at [195, 201] on li "Speaker 2" at bounding box center [190, 201] width 46 height 11
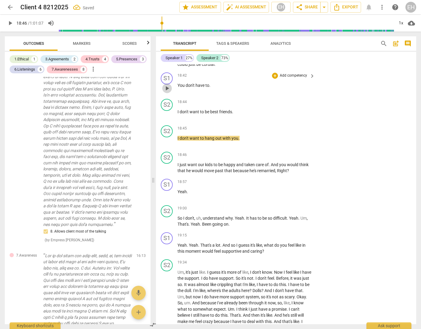
click at [167, 92] on span "play_arrow" at bounding box center [167, 88] width 7 height 7
click at [167, 92] on span "pause" at bounding box center [167, 88] width 7 height 7
click at [169, 84] on div "S1" at bounding box center [167, 78] width 12 height 12
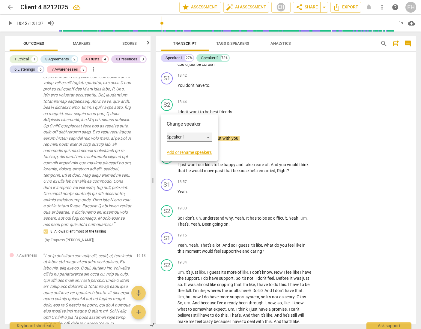
click at [208, 137] on div "Speaker 1" at bounding box center [189, 137] width 45 height 10
click at [205, 148] on li "Speaker 2" at bounding box center [190, 148] width 46 height 11
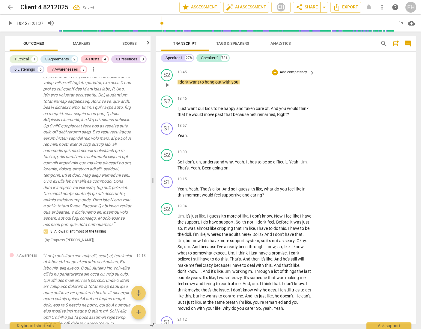
scroll to position [2459, 0]
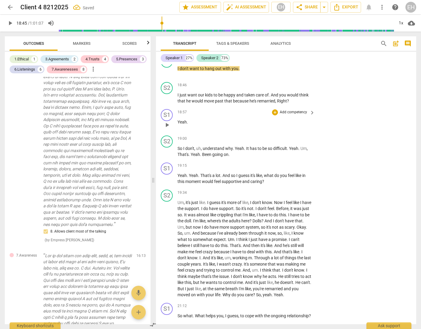
click at [165, 128] on span "play_arrow" at bounding box center [167, 124] width 7 height 7
click at [165, 128] on span "pause" at bounding box center [167, 124] width 7 height 7
click at [165, 155] on span "play_arrow" at bounding box center [167, 151] width 7 height 7
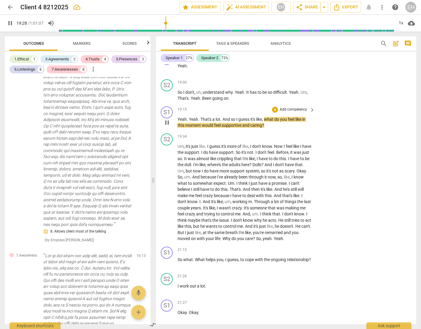
scroll to position [2527, 0]
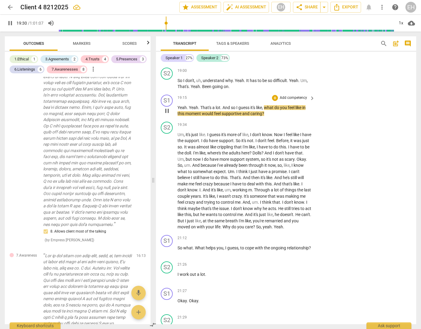
click at [293, 101] on p "Add competency" at bounding box center [293, 97] width 29 height 5
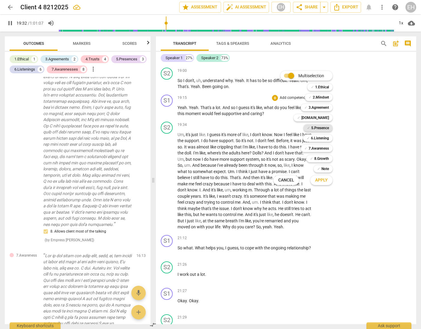
click at [324, 129] on b "5.Presence" at bounding box center [320, 127] width 18 height 7
drag, startPoint x: 325, startPoint y: 137, endPoint x: 325, endPoint y: 143, distance: 6.3
click at [325, 137] on b "6.Listening" at bounding box center [320, 137] width 18 height 7
click at [325, 147] on b "7.Awareness" at bounding box center [319, 148] width 20 height 7
click at [326, 159] on b "8.Growth" at bounding box center [321, 158] width 15 height 7
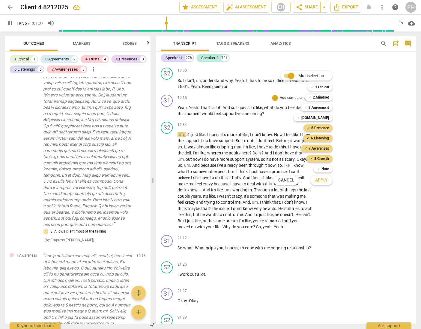
click at [323, 177] on span "Apply" at bounding box center [321, 180] width 13 height 6
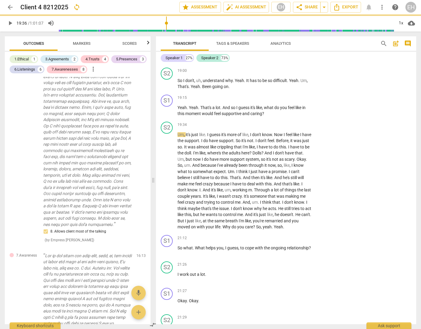
type input "1176"
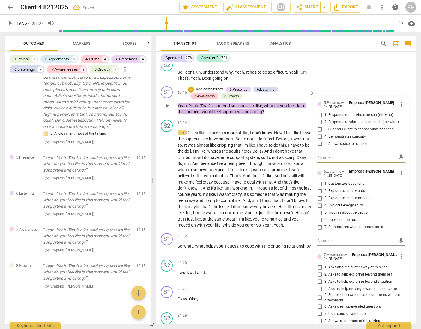
scroll to position [2535, 0]
click at [319, 118] on input "1. Responds to the whole person (the who)" at bounding box center [320, 114] width 10 height 7
checkbox input "true"
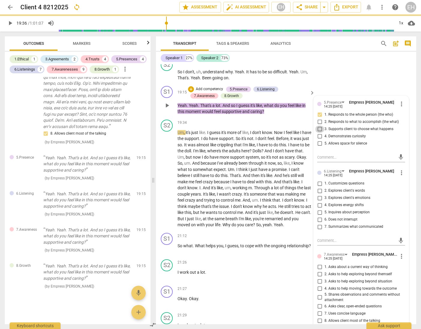
click at [318, 133] on input "3. Supports client to choose what happens" at bounding box center [320, 128] width 10 height 7
checkbox input "true"
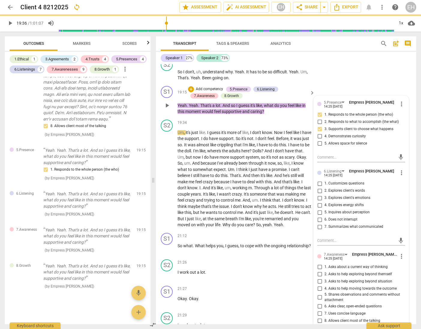
click at [319, 140] on input "4. Demonstrates curiosity" at bounding box center [320, 136] width 10 height 7
checkbox input "true"
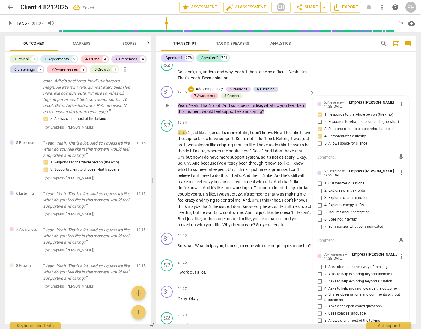
click at [318, 187] on input "1. Customizes questions" at bounding box center [320, 183] width 10 height 7
checkbox input "true"
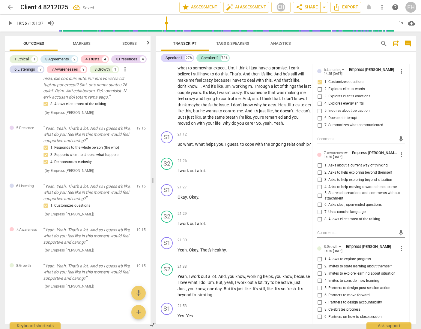
scroll to position [2638, 0]
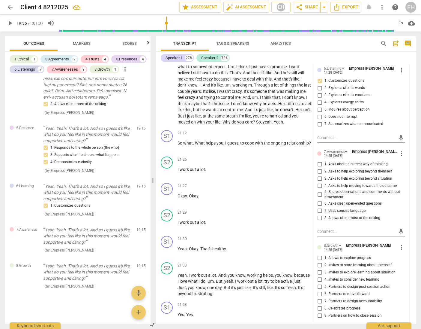
click at [318, 189] on input "4. Asks to help moving towards the outcome" at bounding box center [320, 185] width 10 height 7
checkbox input "true"
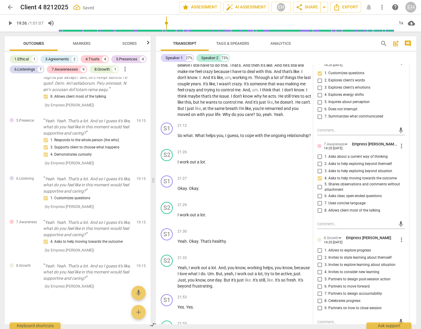
scroll to position [2648, 0]
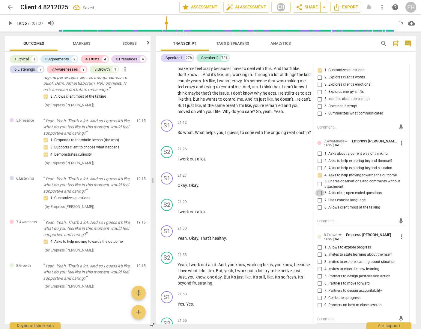
click at [320, 196] on input "6. Asks clear, open-ended questions" at bounding box center [320, 192] width 10 height 7
checkbox input "true"
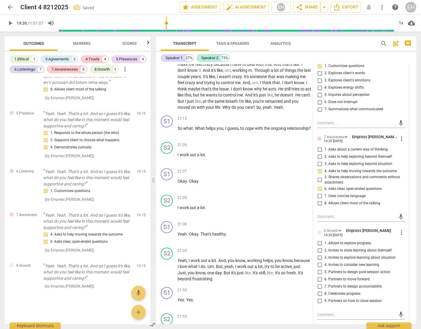
scroll to position [2703, 0]
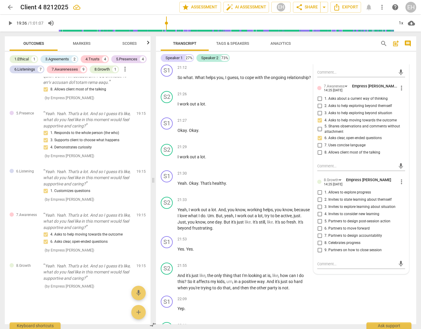
click at [319, 218] on input "4. Invites to consider new learning" at bounding box center [320, 213] width 10 height 7
checkbox input "true"
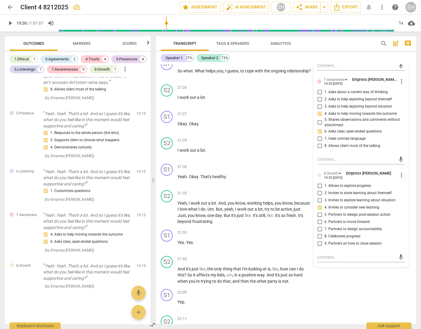
scroll to position [2712, 0]
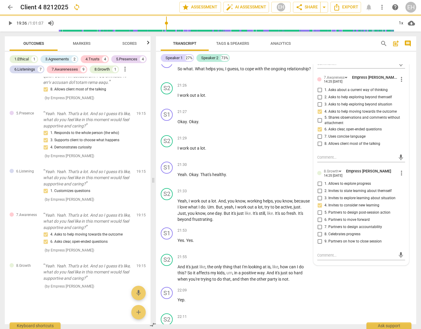
click at [319, 216] on input "5. Partners to design post-session action" at bounding box center [320, 212] width 10 height 7
checkbox input "true"
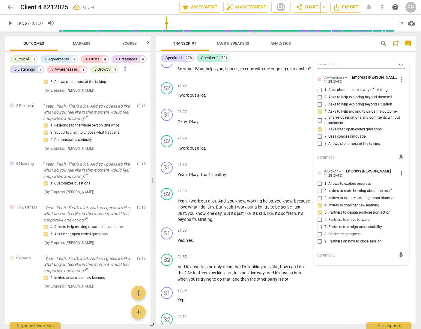
click at [320, 223] on input "6. Partners to move forward" at bounding box center [320, 219] width 10 height 7
checkbox input "true"
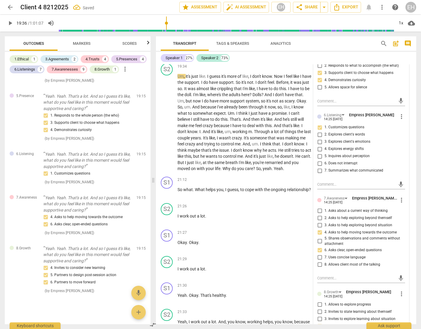
scroll to position [2589, 0]
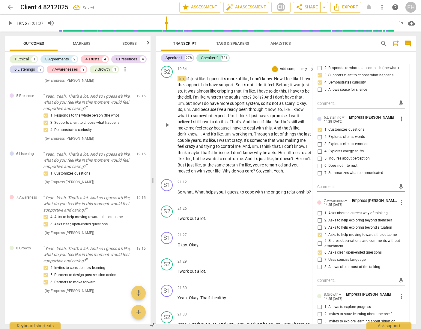
click at [283, 174] on p "Um , it's just like . I guess it's more of like , I don't know . Now I feel lik…" at bounding box center [245, 125] width 134 height 98
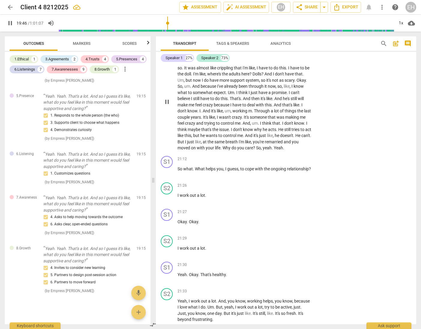
scroll to position [2612, 0]
click at [273, 162] on div "+" at bounding box center [275, 159] width 6 height 6
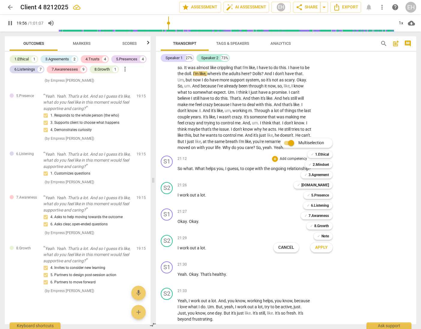
click at [168, 139] on div at bounding box center [210, 164] width 421 height 329
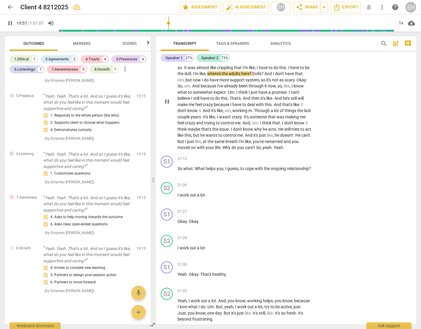
click at [168, 105] on span "pause" at bounding box center [167, 101] width 7 height 7
type input "1198"
